Goal: Check status: Check status

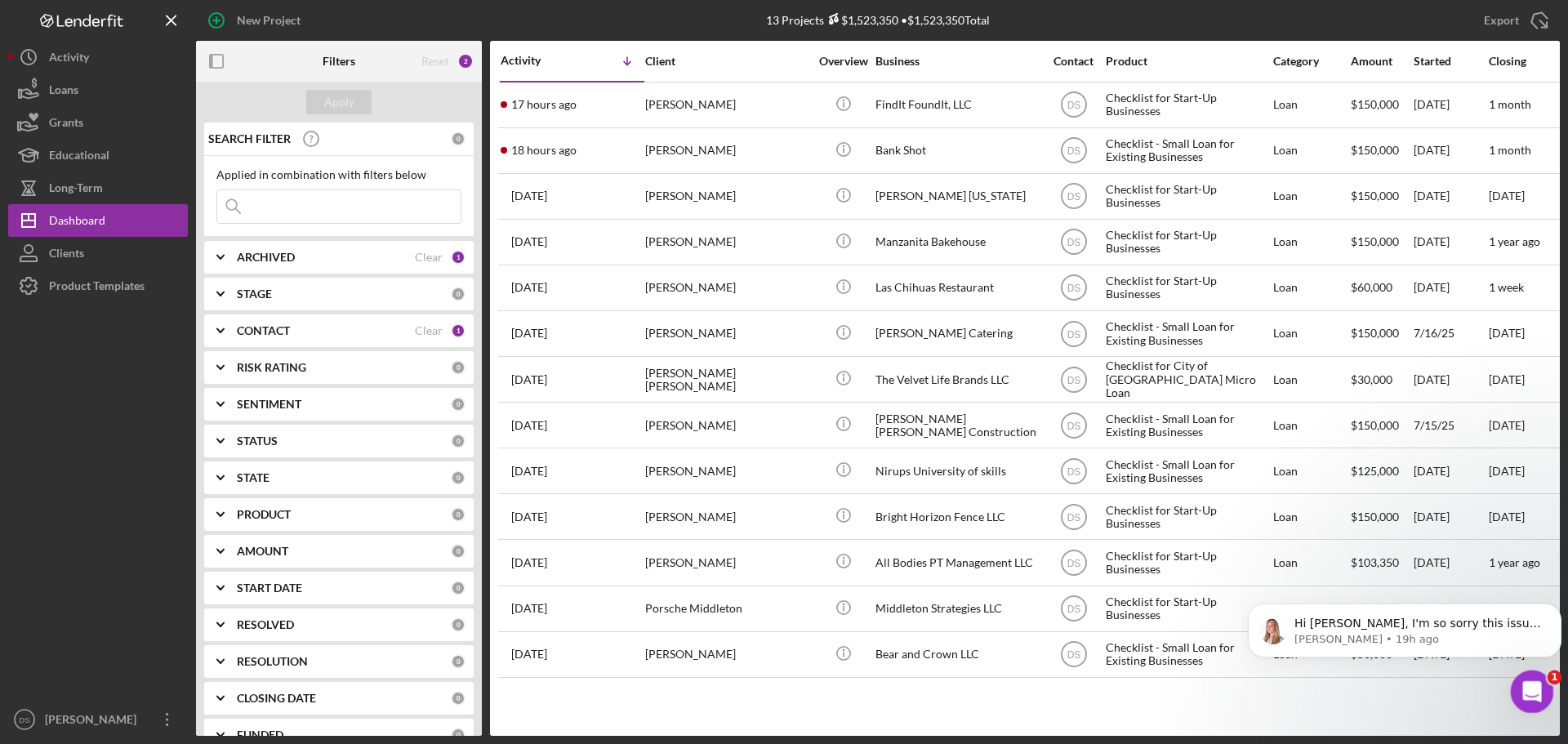
click at [1522, 688] on icon "Open Intercom Messenger" at bounding box center [1529, 690] width 27 height 27
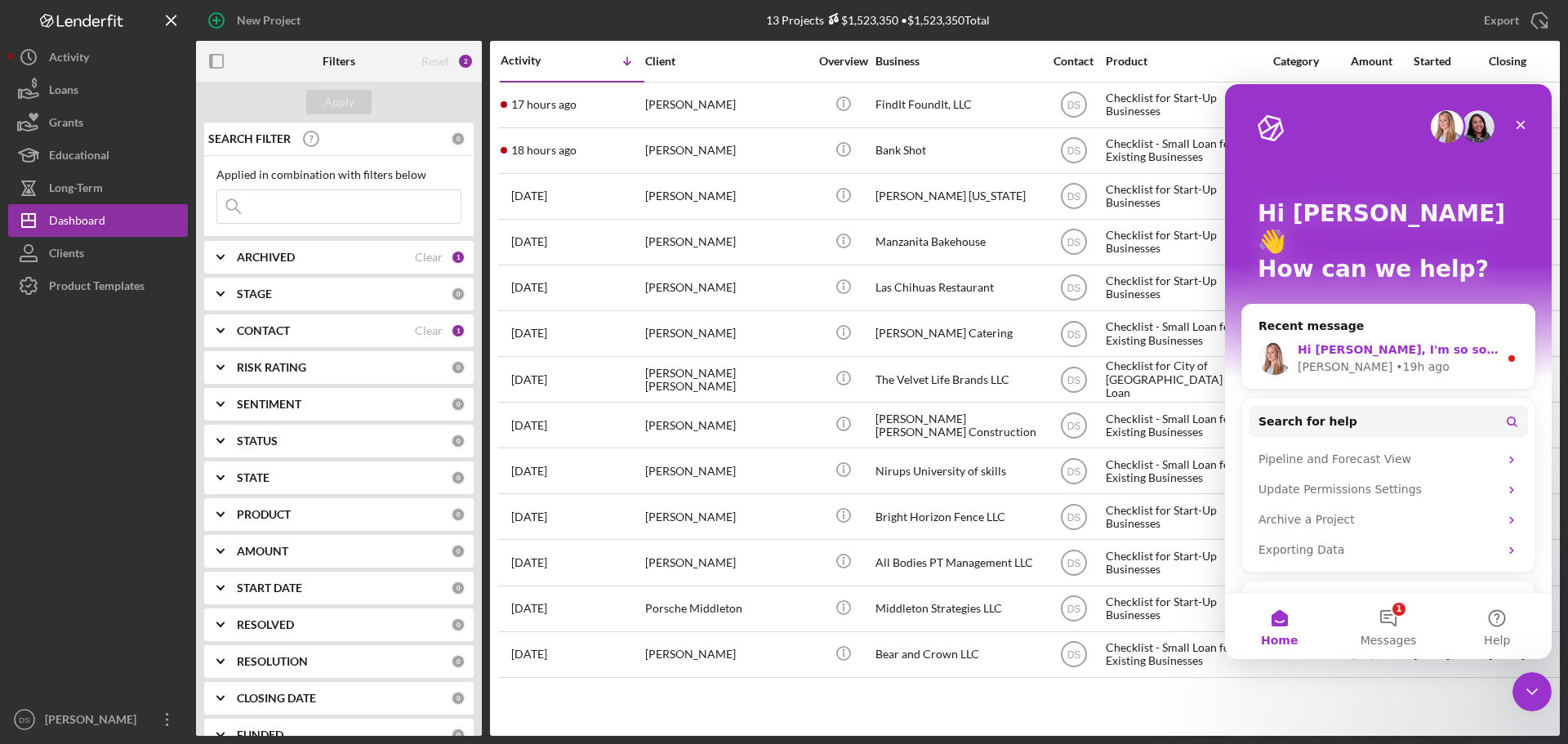
click at [1398, 341] on div "Hi [PERSON_NAME], I'm so sorry this issue is still occurring! I've tested this …" at bounding box center [1398, 349] width 201 height 17
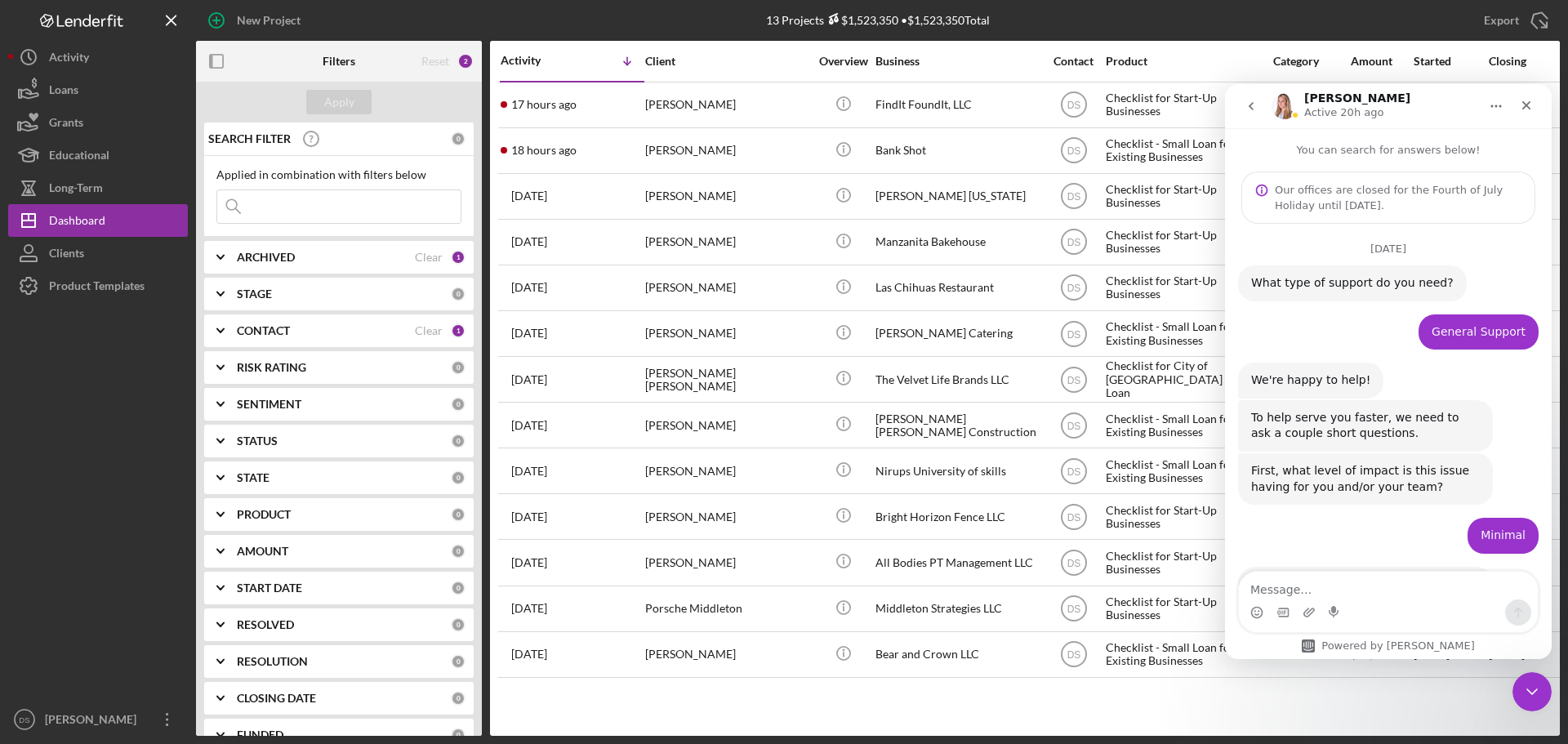
scroll to position [137, 0]
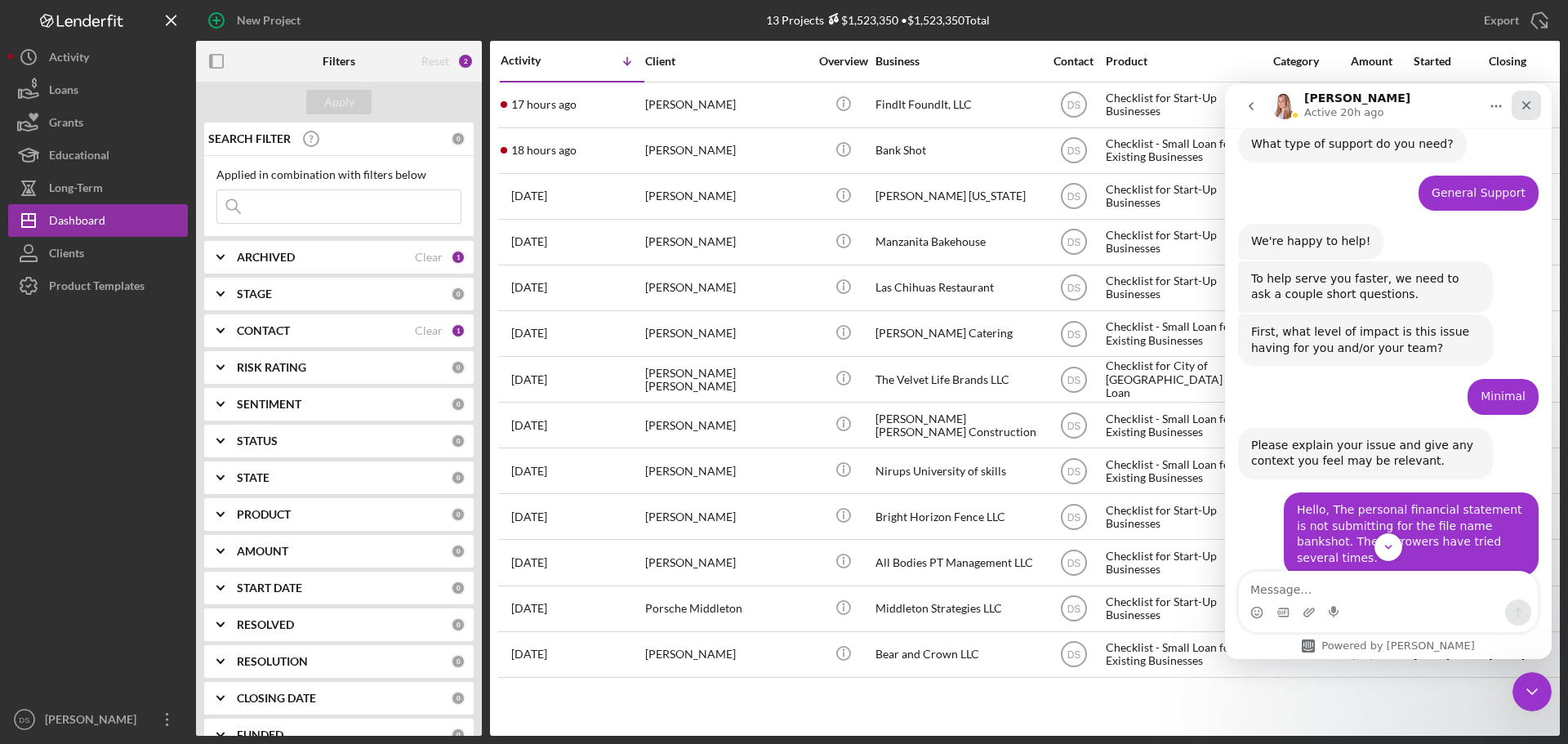
click at [1520, 109] on div "Close" at bounding box center [1526, 106] width 30 height 30
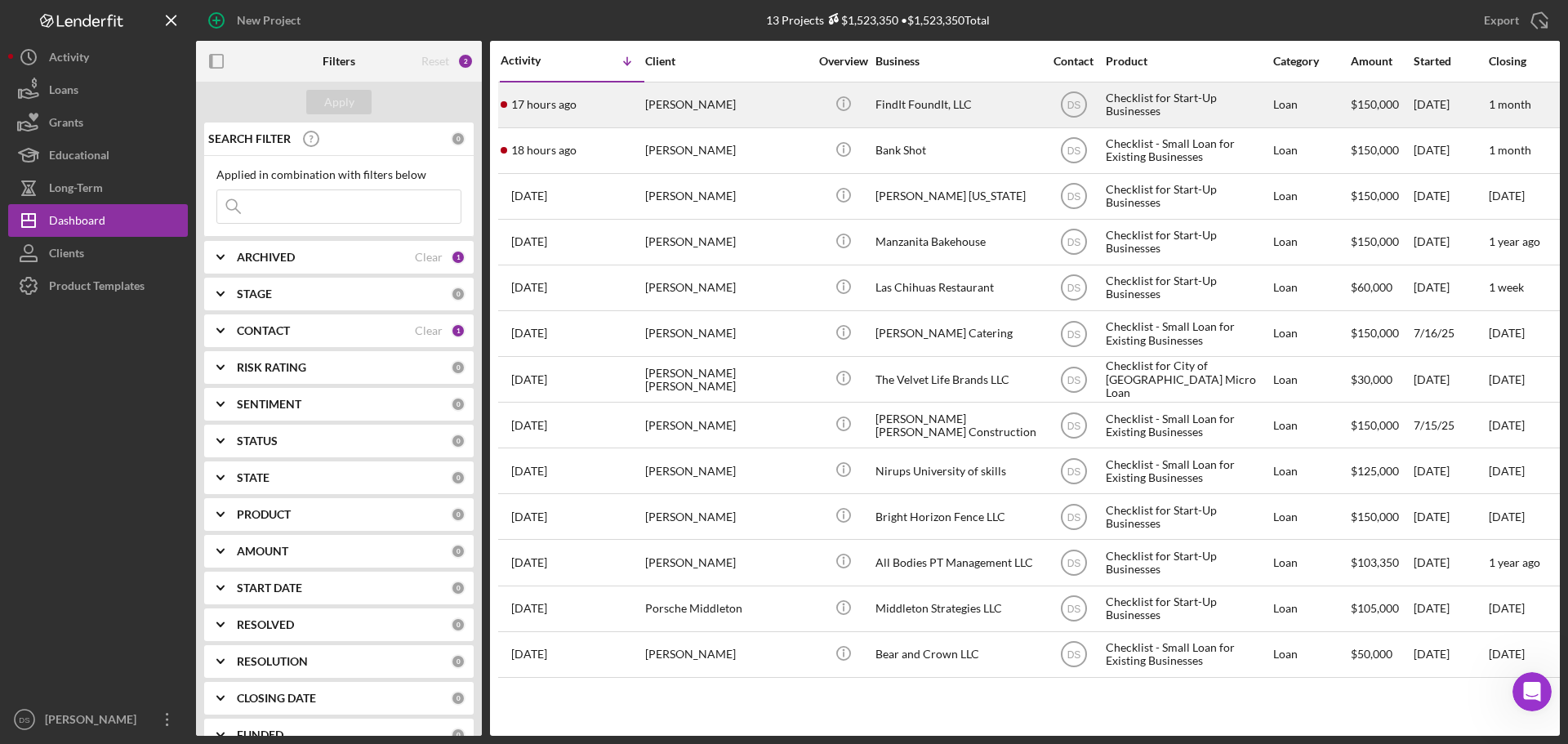
scroll to position [1670, 0]
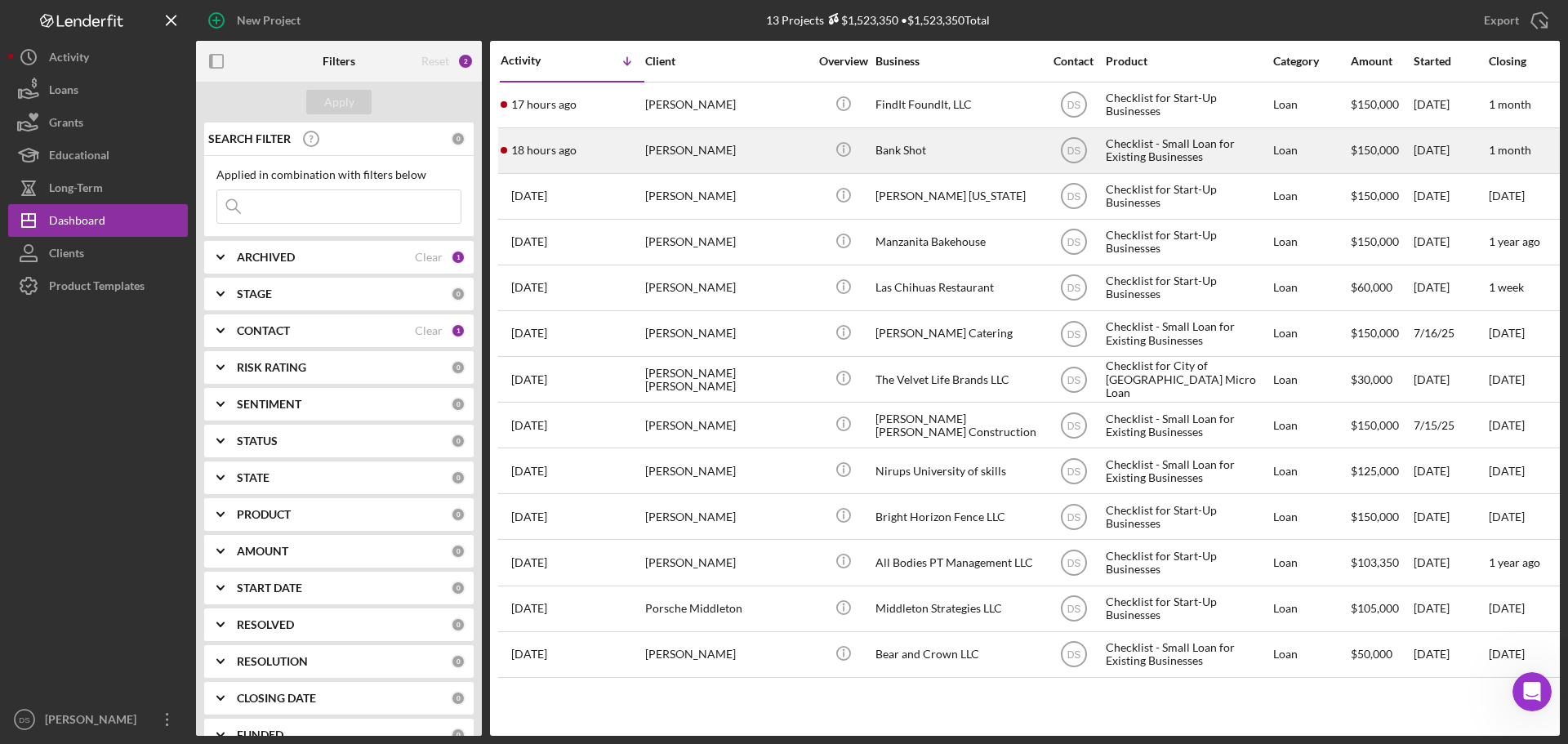
click at [752, 144] on div "[PERSON_NAME]" at bounding box center [726, 150] width 163 height 44
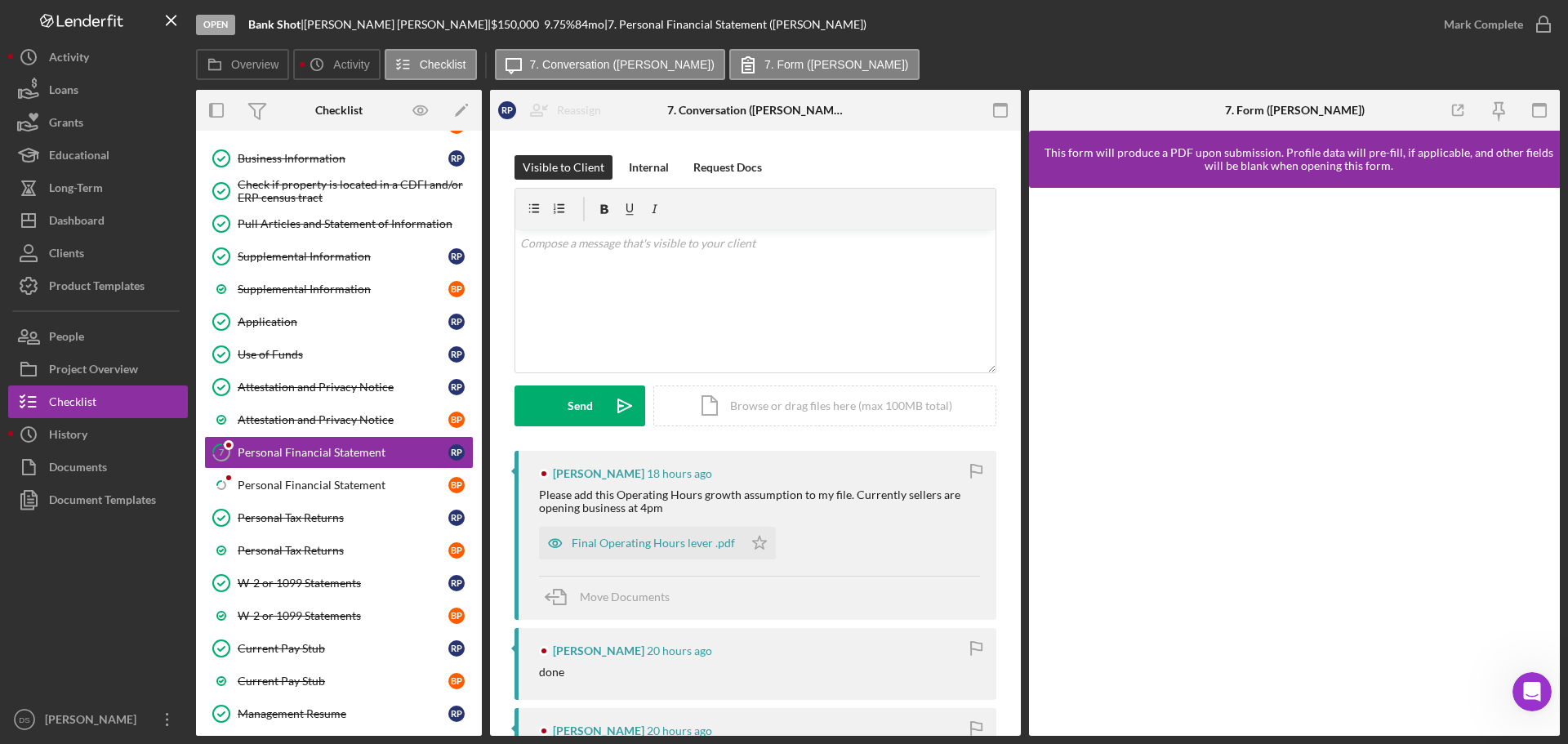
scroll to position [151, 0]
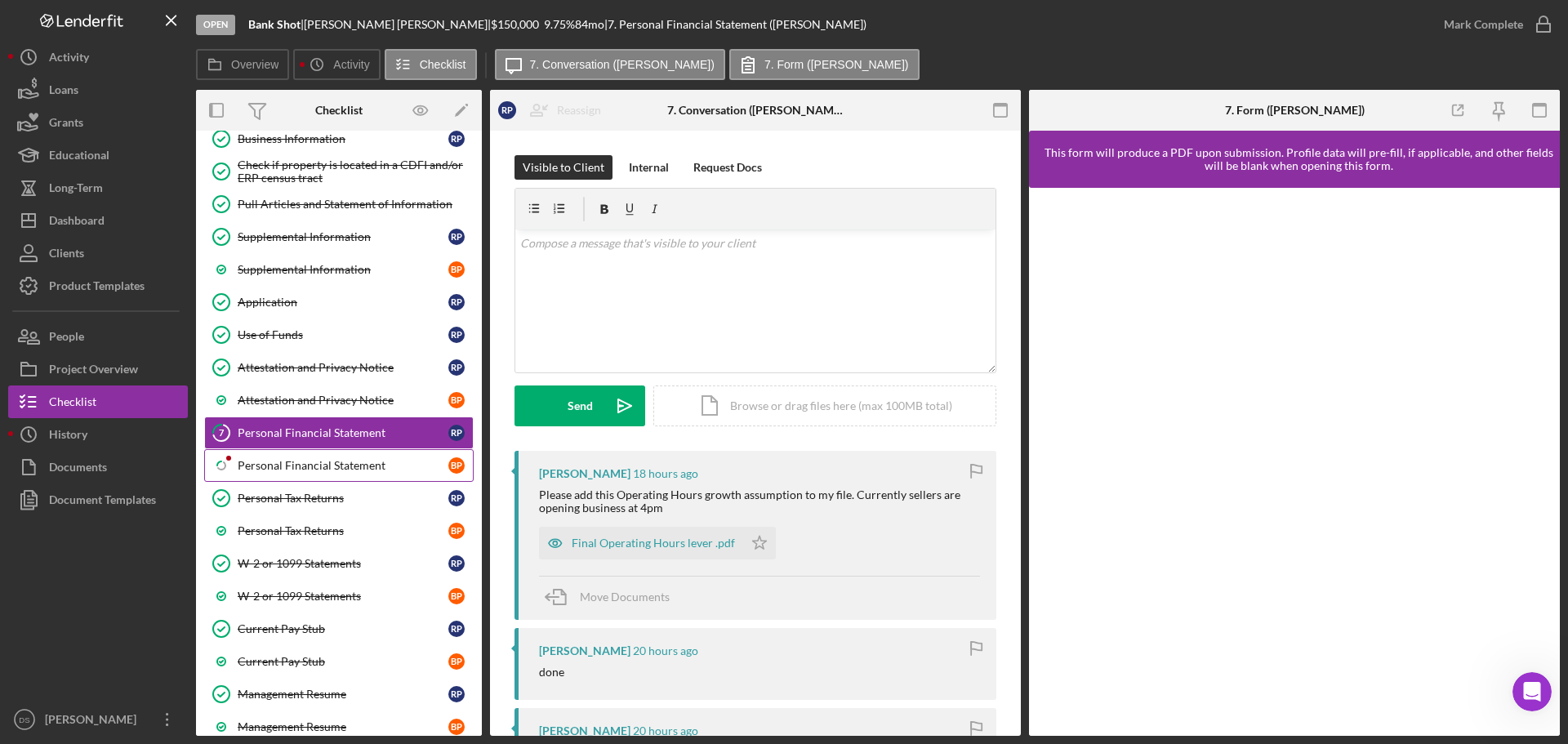
click at [325, 462] on div "Personal Financial Statement" at bounding box center [342, 465] width 211 height 13
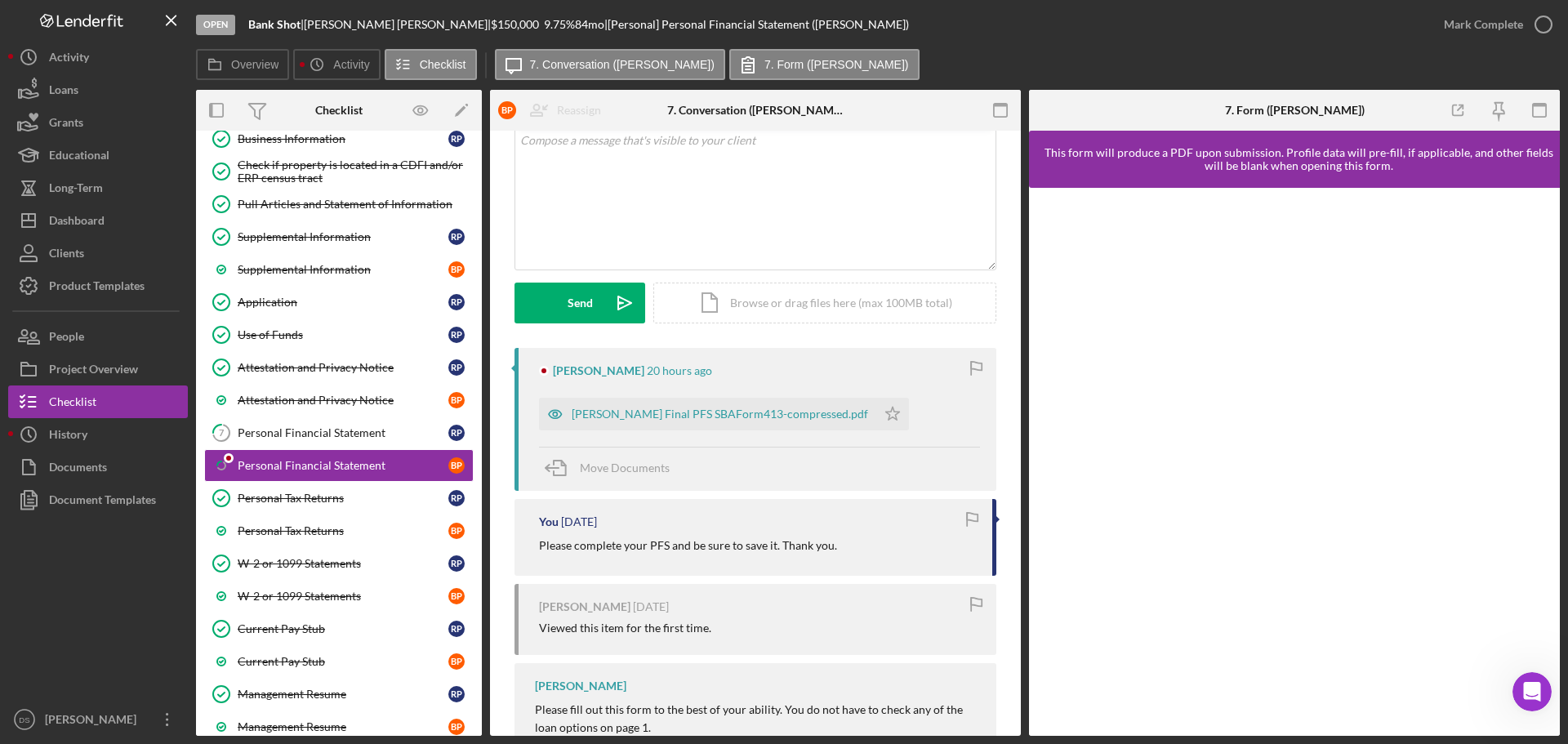
scroll to position [163, 0]
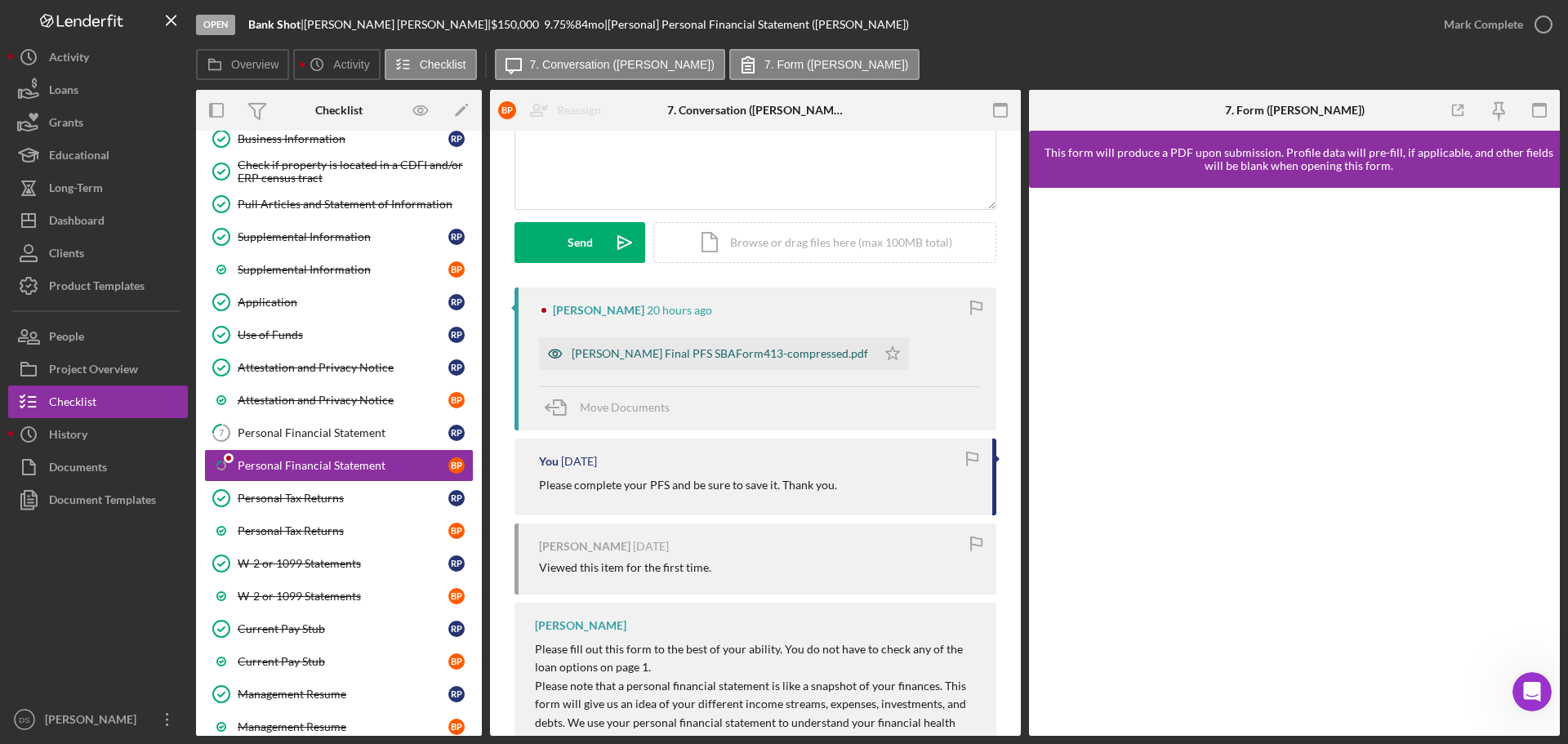
click at [764, 355] on div "Brandy Final PFS SBAForm413-compressed.pdf" at bounding box center [720, 353] width 297 height 13
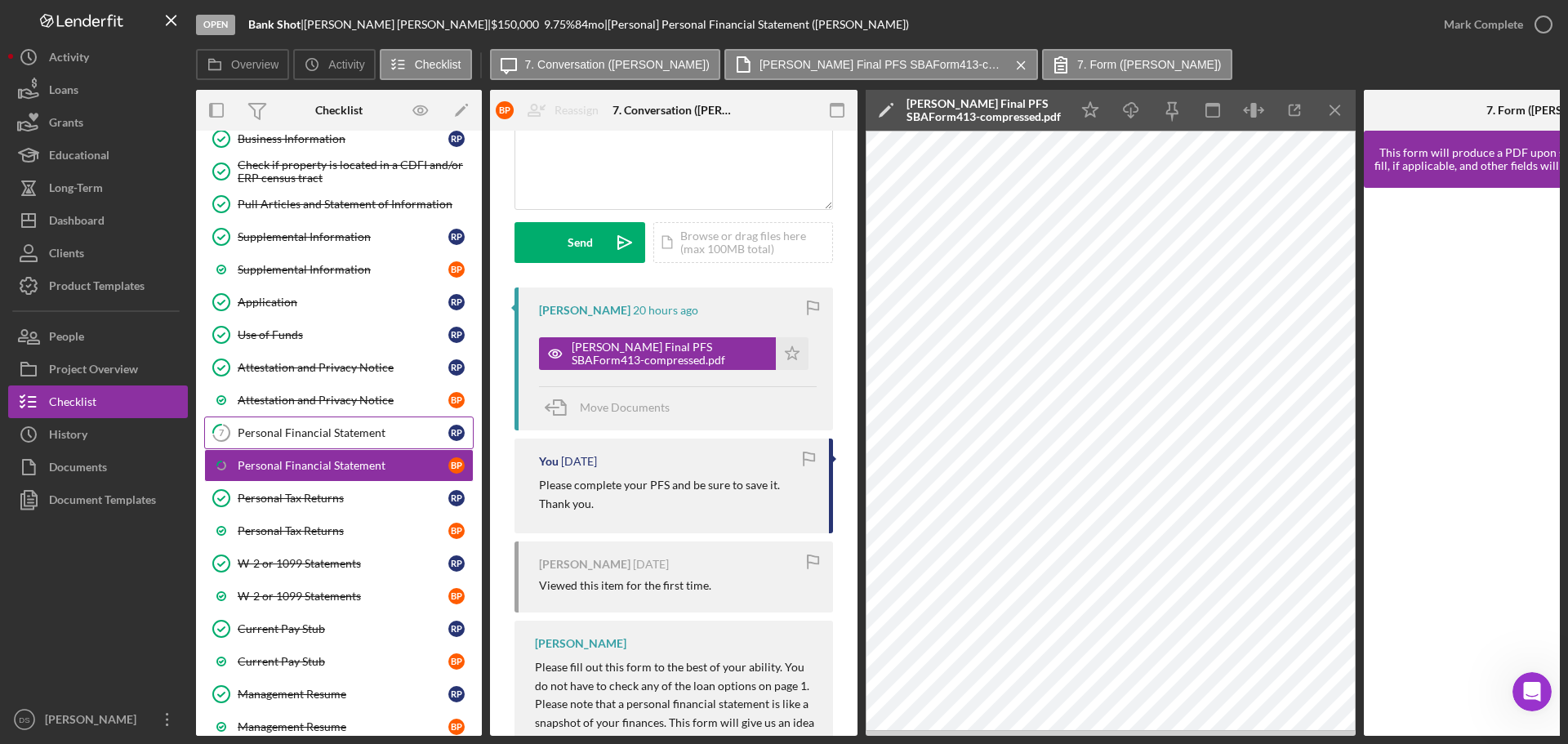
click at [352, 436] on div "Personal Financial Statement" at bounding box center [342, 432] width 211 height 13
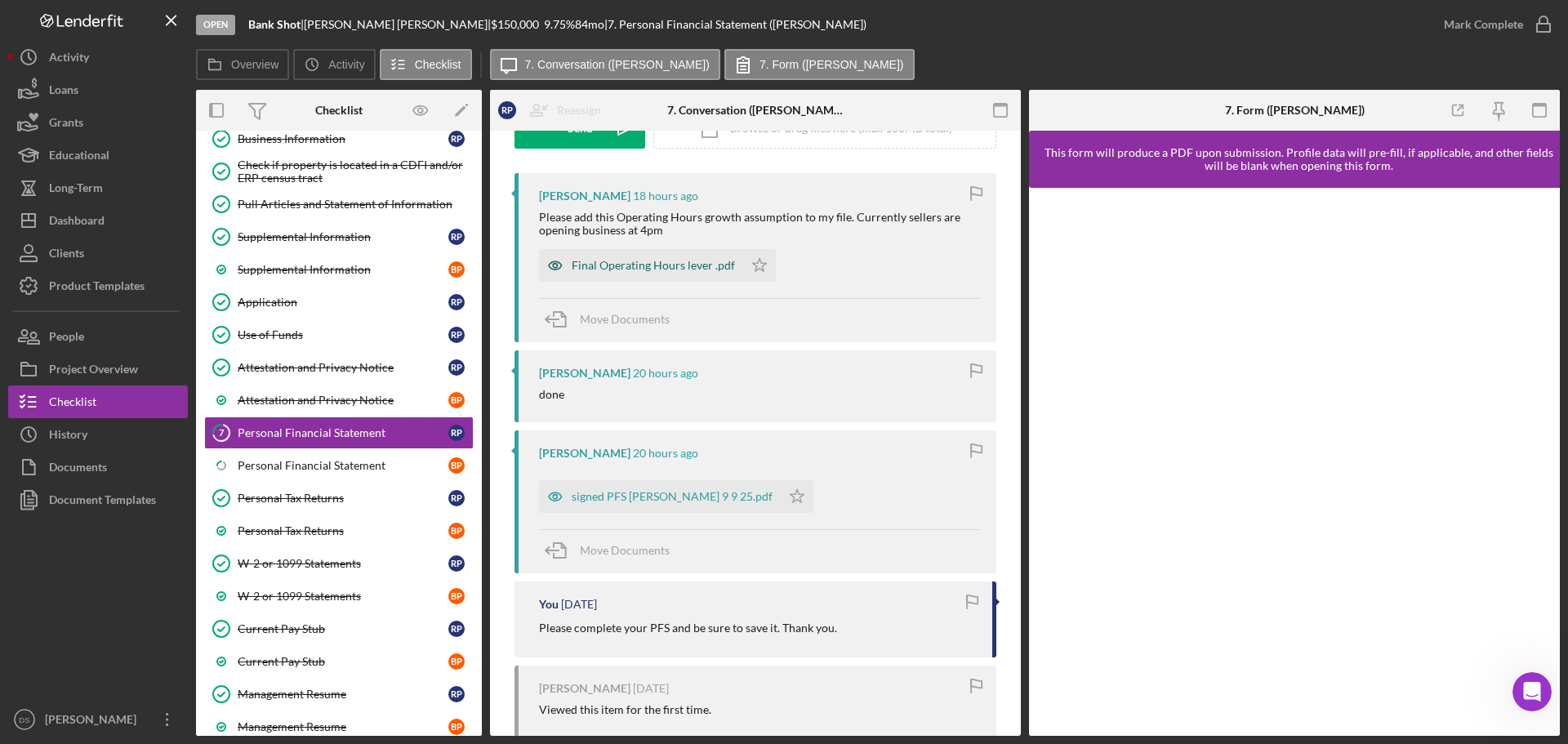
scroll to position [326, 0]
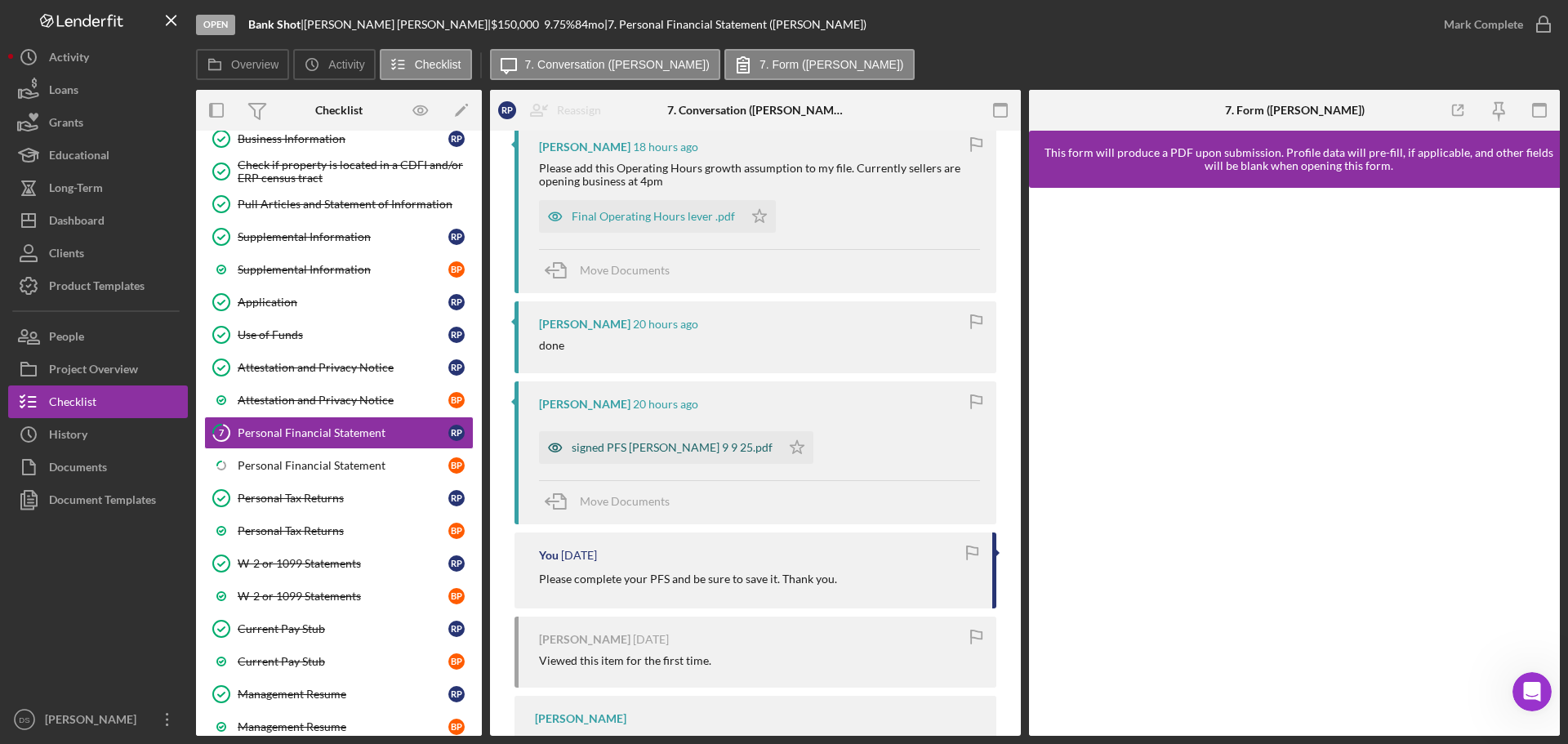
drag, startPoint x: 700, startPoint y: 451, endPoint x: 712, endPoint y: 455, distance: 12.6
click at [701, 451] on div "signed PFS Russell Perez 9 9 25.pdf" at bounding box center [672, 447] width 201 height 13
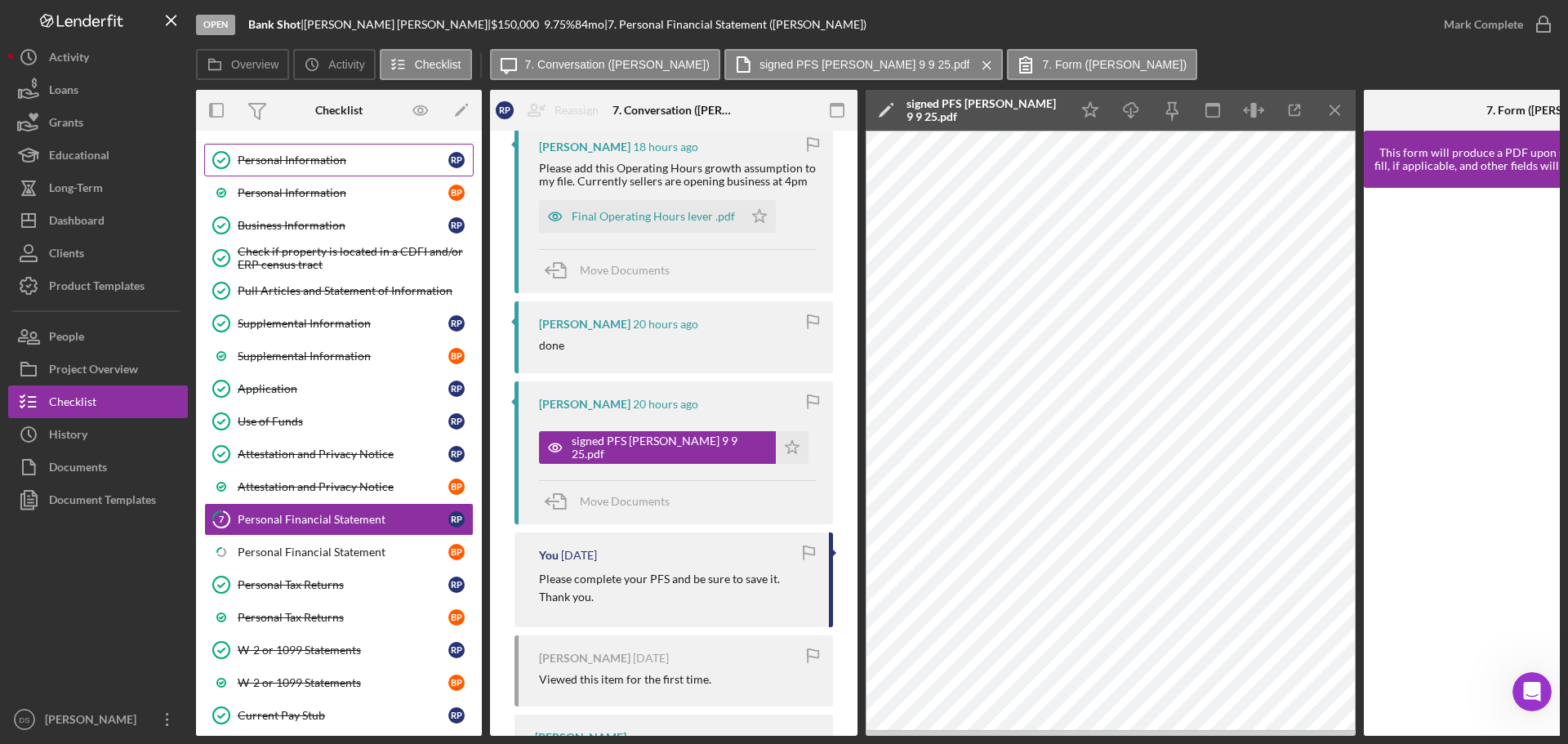
scroll to position [0, 0]
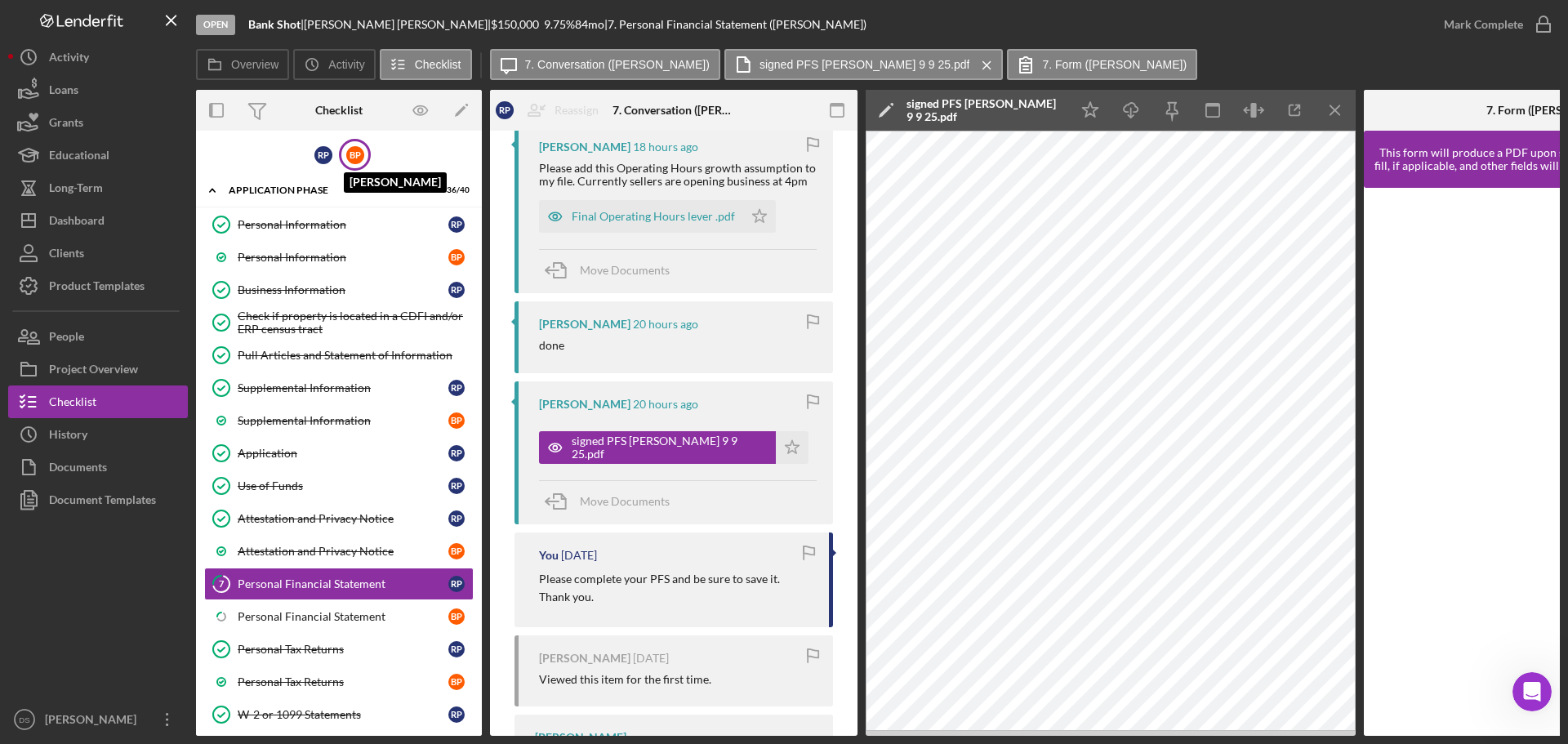
click at [356, 152] on div "B P" at bounding box center [355, 155] width 18 height 18
